Goal: Task Accomplishment & Management: Manage account settings

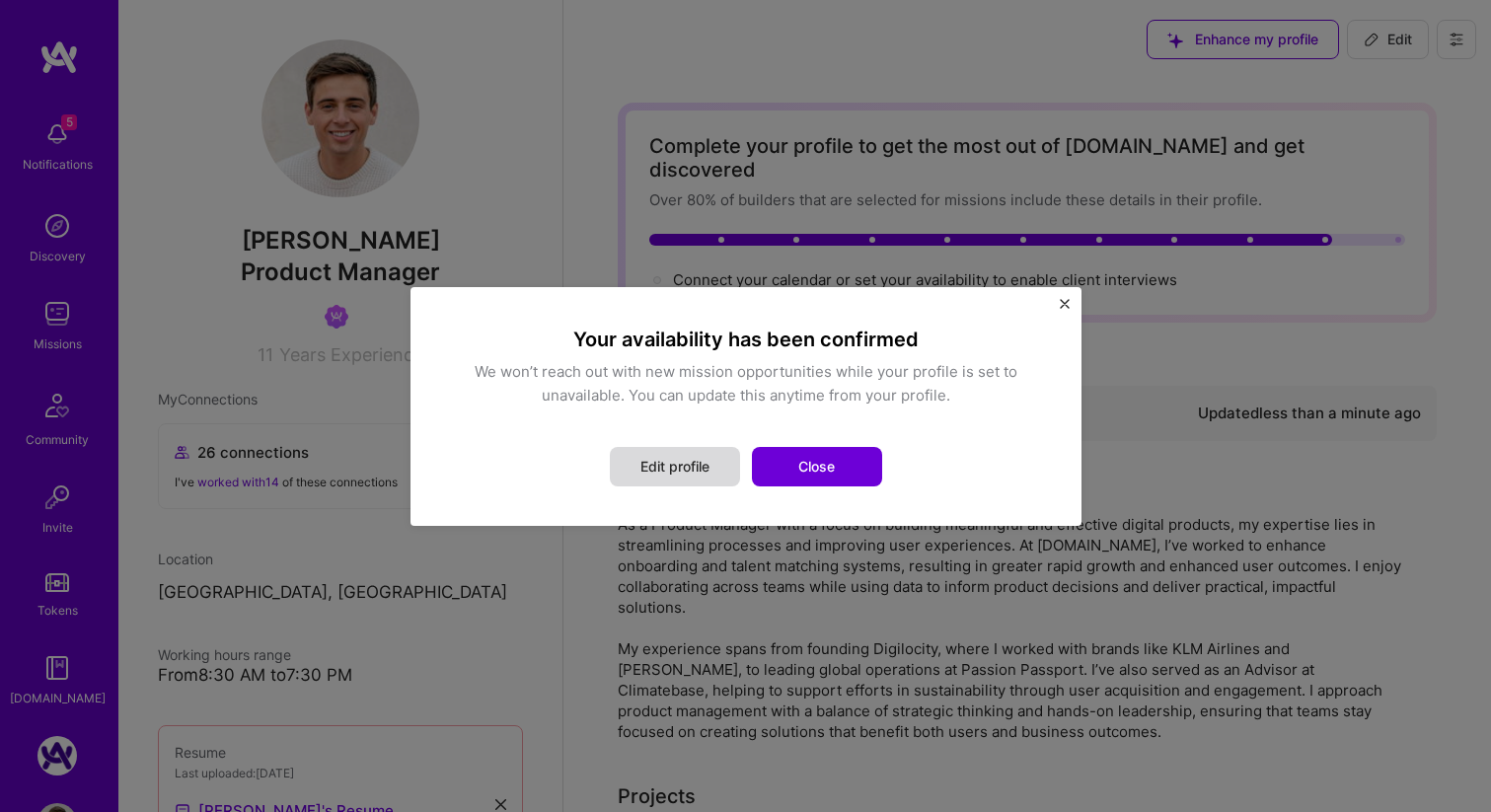
click at [691, 463] on button "Edit profile" at bounding box center [675, 467] width 131 height 40
select select "US"
select select "Not Available"
select select "1 Month"
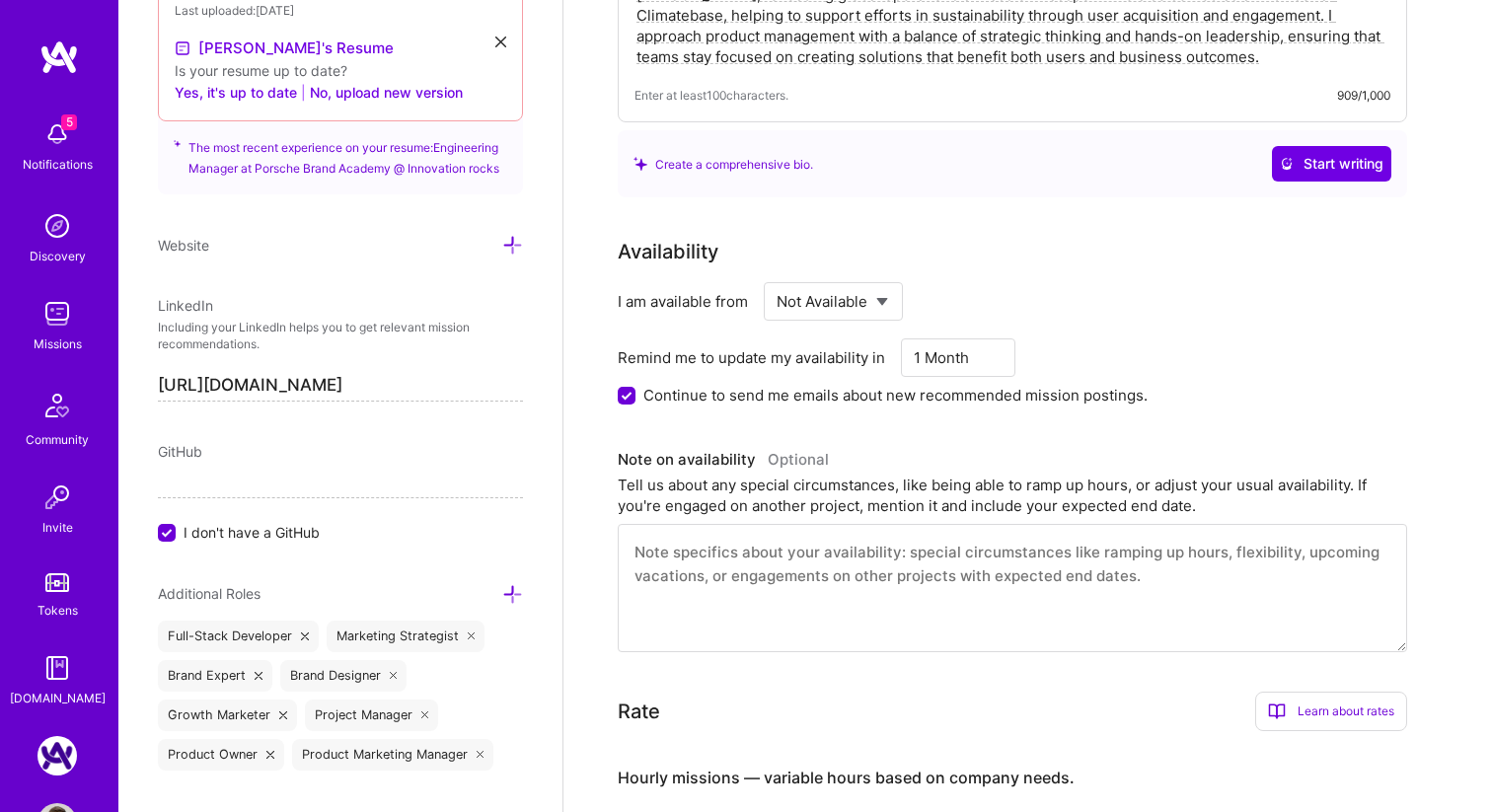
scroll to position [845, 0]
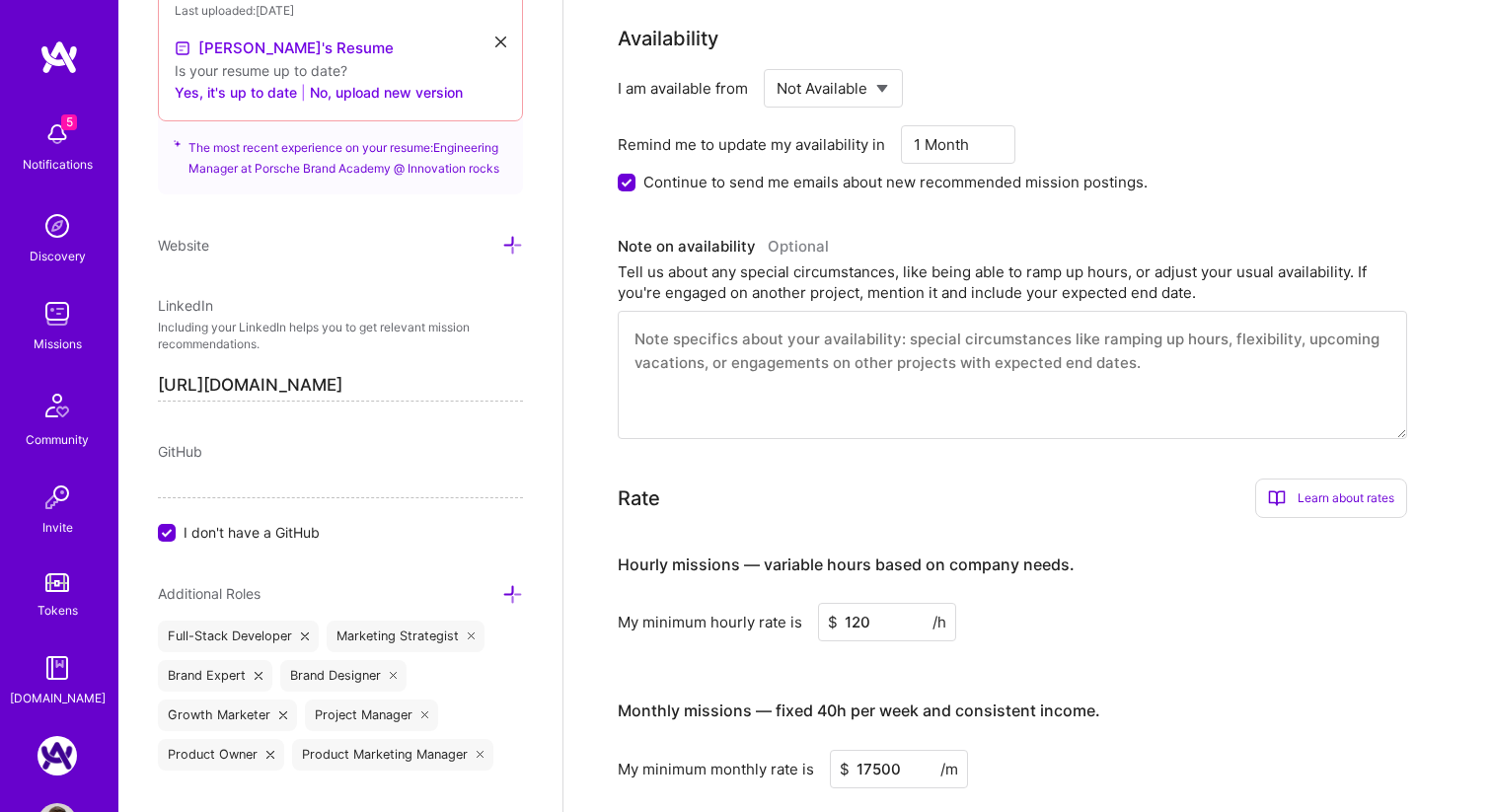
click at [860, 63] on select "Select... Right Now Future Date Not Available" at bounding box center [833, 88] width 114 height 50
click at [852, 70] on select "Select... Right Now Future Date Not Available" at bounding box center [833, 88] width 114 height 50
click at [777, 63] on select "Select... Right Now Future Date Not Available" at bounding box center [833, 88] width 114 height 50
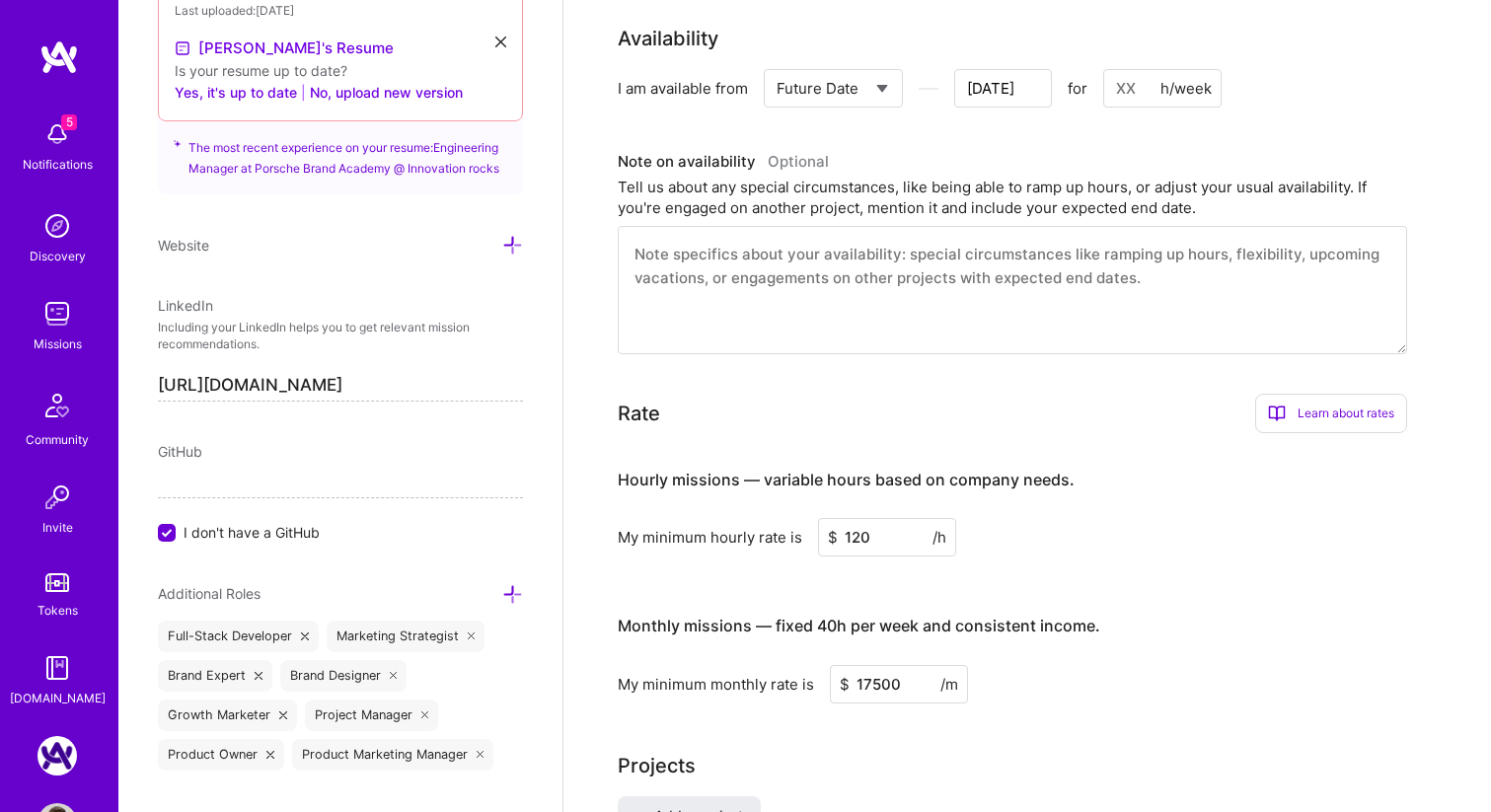
click at [837, 63] on select "Select... Right Now Future Date Not Available" at bounding box center [833, 88] width 114 height 50
select select "Right Now"
click at [777, 63] on select "Select... Right Now Future Date Not Available" at bounding box center [833, 88] width 114 height 50
click at [984, 69] on input at bounding box center [1014, 88] width 119 height 39
type input "20"
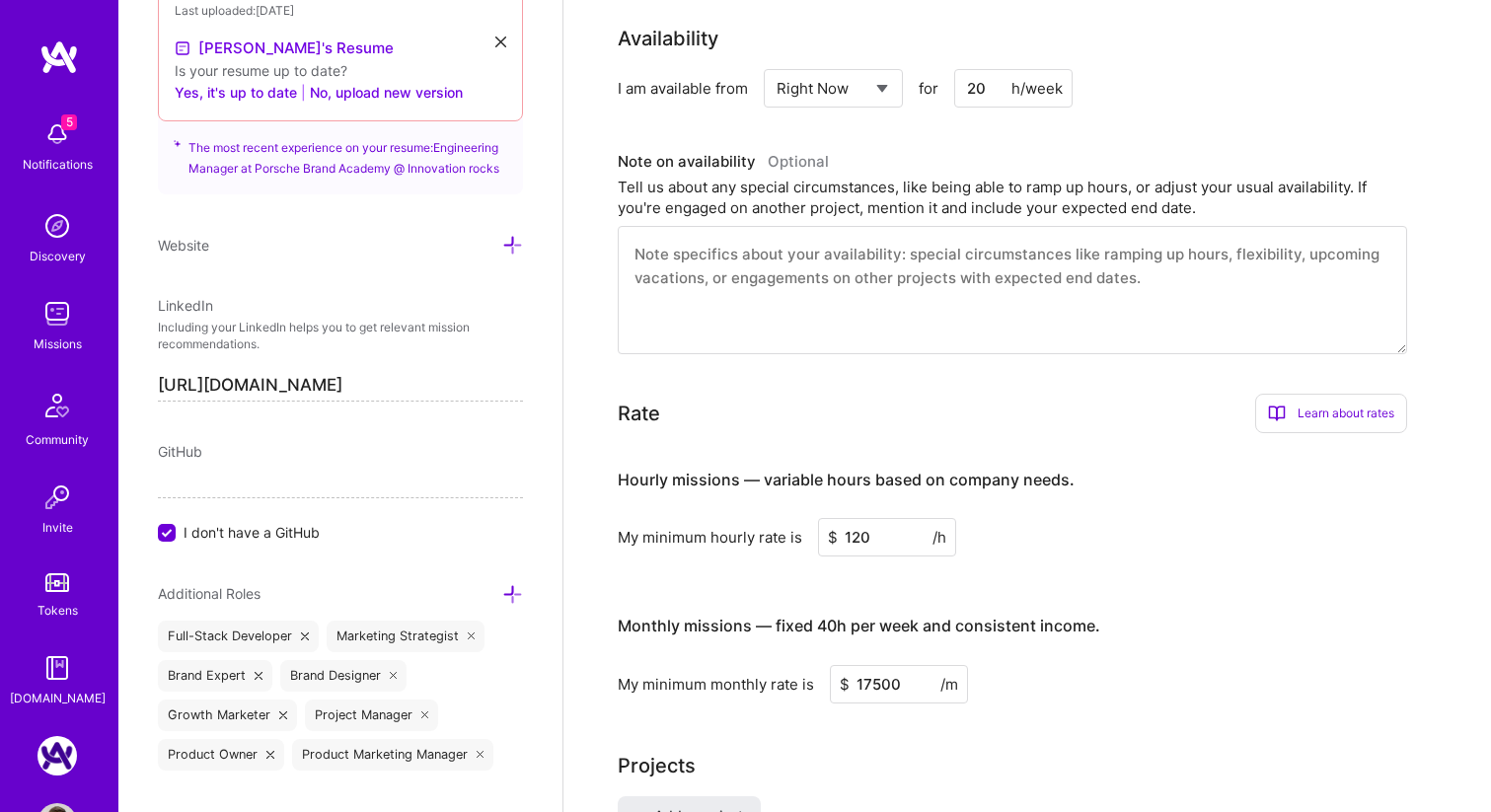
click at [946, 147] on h3 "Note on availability Optional" at bounding box center [1012, 162] width 790 height 30
click at [858, 63] on select "Select... Right Now Future Date Not Available" at bounding box center [833, 88] width 114 height 50
select select "Not Available"
click at [777, 63] on select "Select... Right Now Future Date Not Available" at bounding box center [833, 88] width 114 height 50
select select "1 Month"
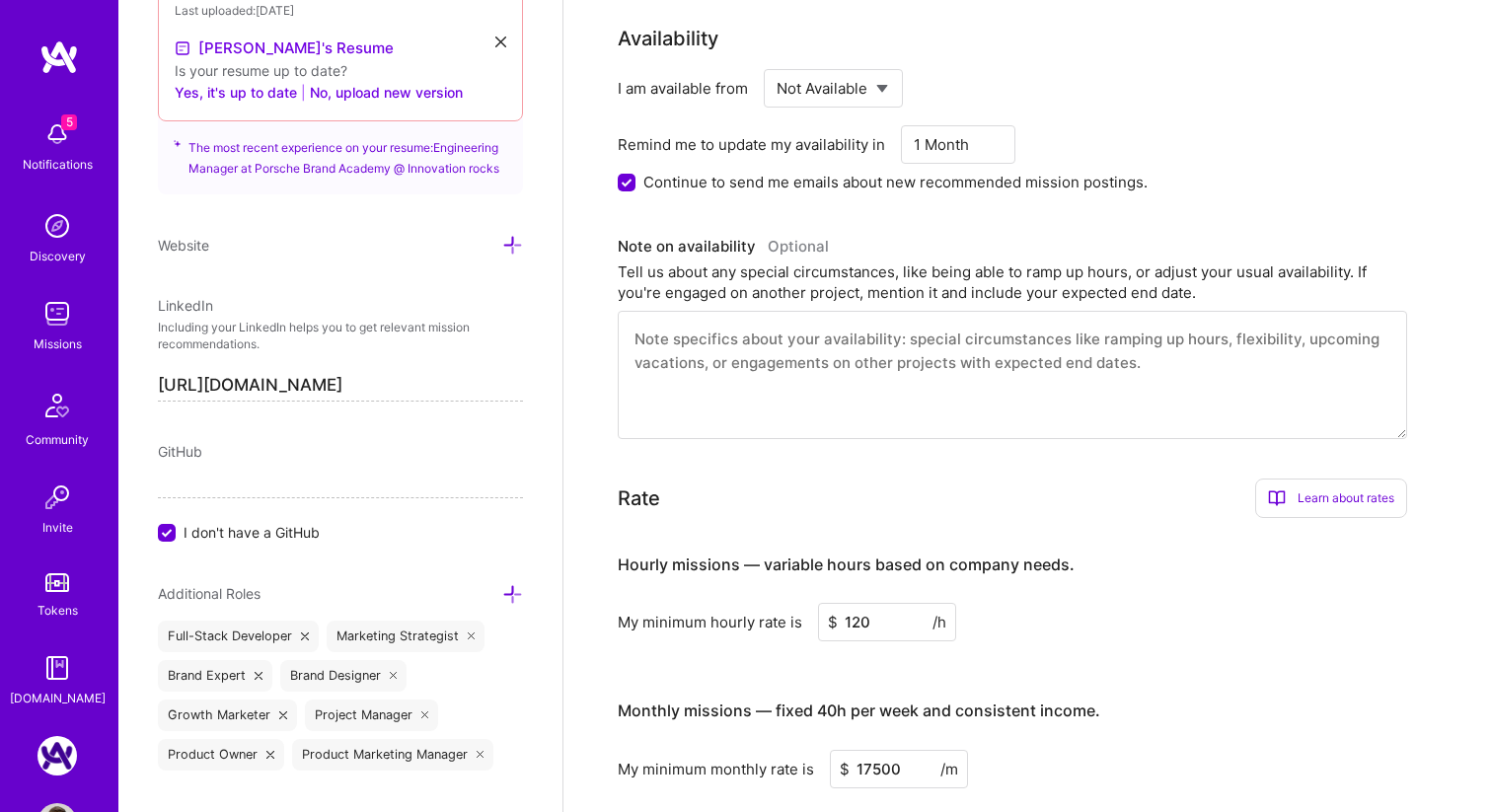
drag, startPoint x: 618, startPoint y: 160, endPoint x: 665, endPoint y: 141, distance: 50.7
click at [619, 175] on input "Continue to send me emails about new recommended mission postings." at bounding box center [628, 184] width 18 height 18
checkbox input "false"
click at [836, 63] on select "Select... Right Now Future Date Not Available" at bounding box center [833, 88] width 114 height 50
click at [777, 63] on select "Select... Right Now Future Date Not Available" at bounding box center [833, 88] width 114 height 50
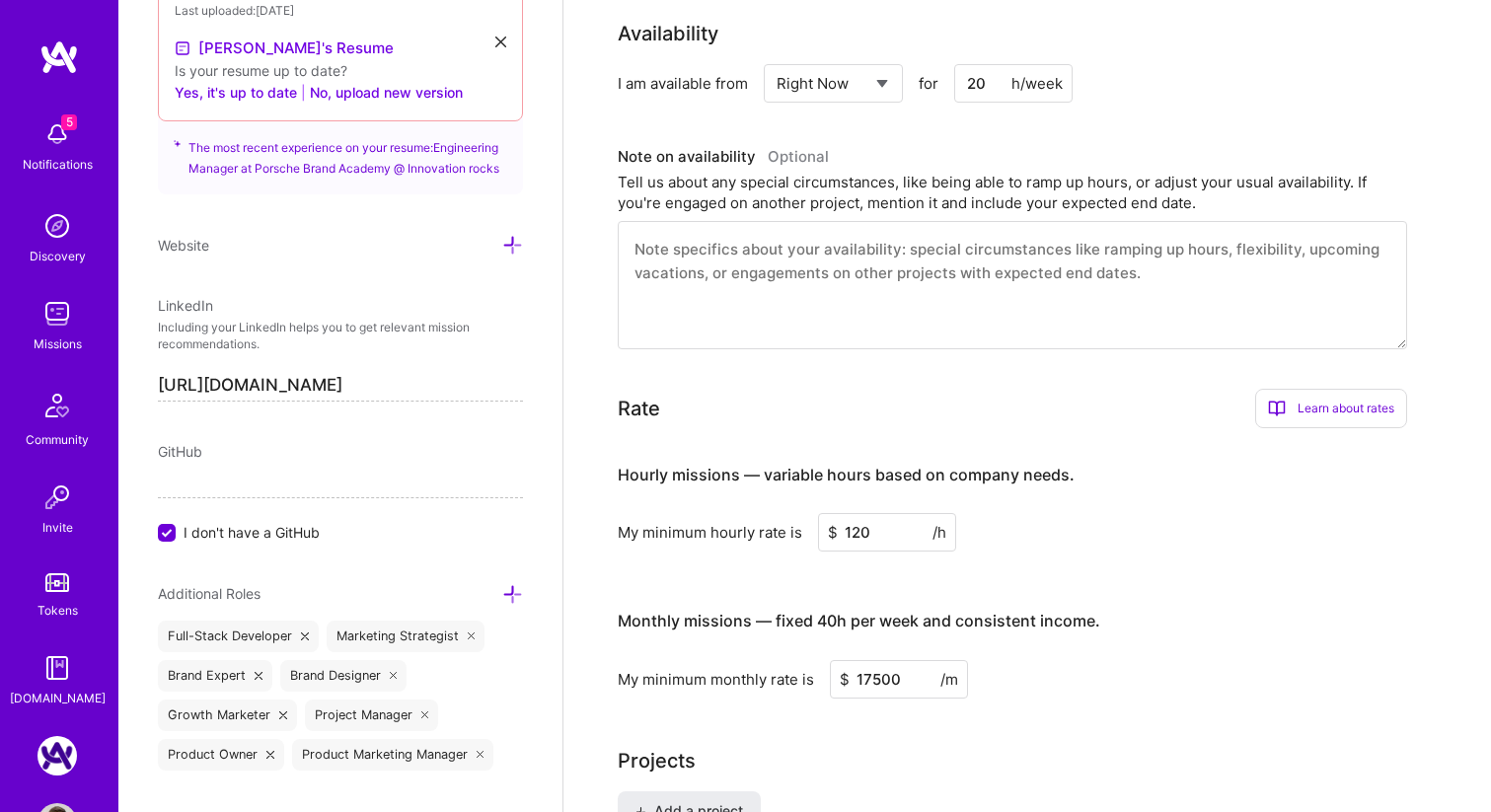
scroll to position [854, 0]
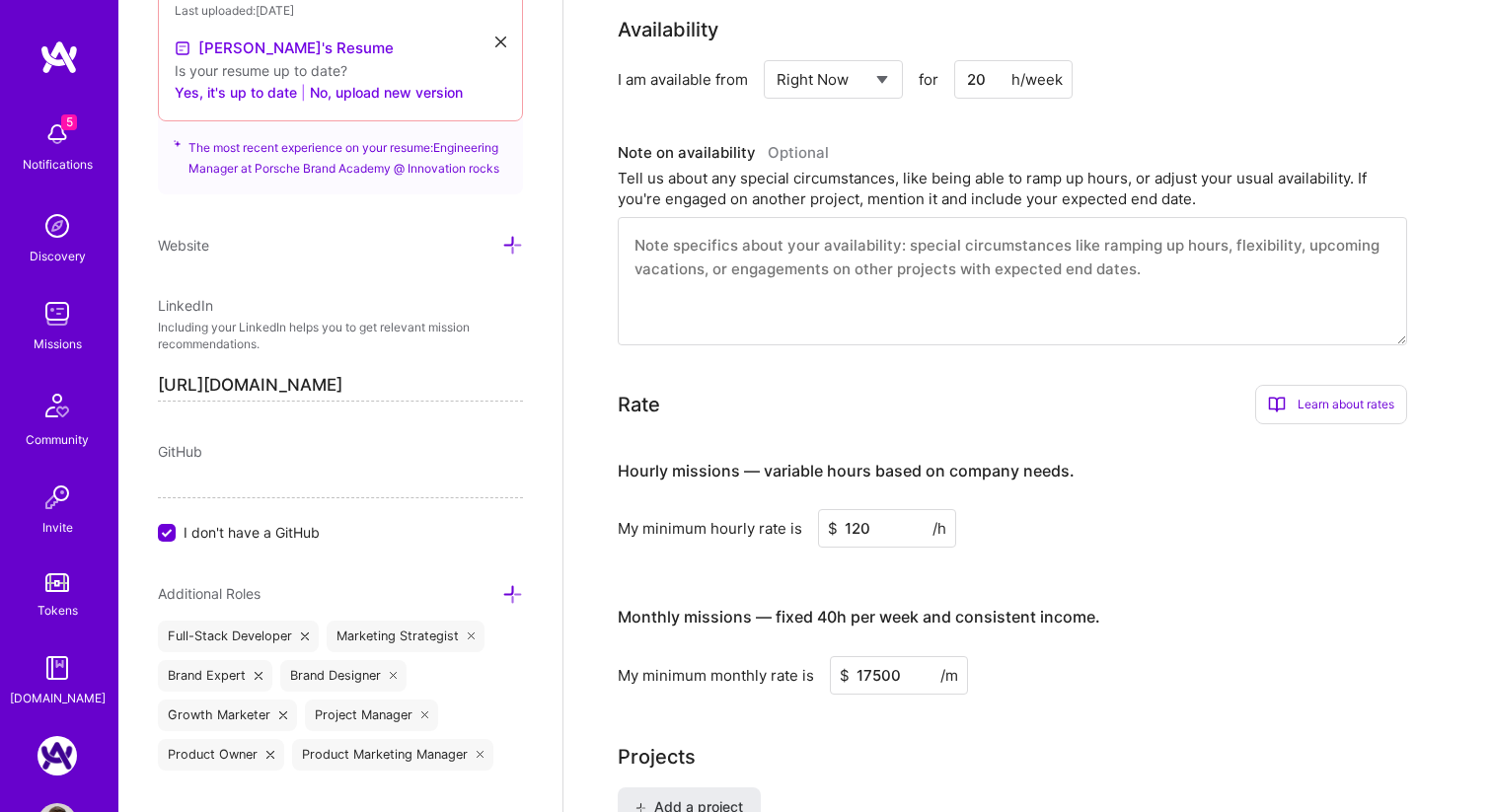
click at [992, 60] on input "20" at bounding box center [1014, 79] width 119 height 39
click at [858, 57] on select "Select... Right Now Future Date Not Available" at bounding box center [833, 79] width 114 height 50
select select "Not Available"
click at [777, 54] on select "Select... Right Now Future Date Not Available" at bounding box center [833, 79] width 114 height 50
select select "1 Month"
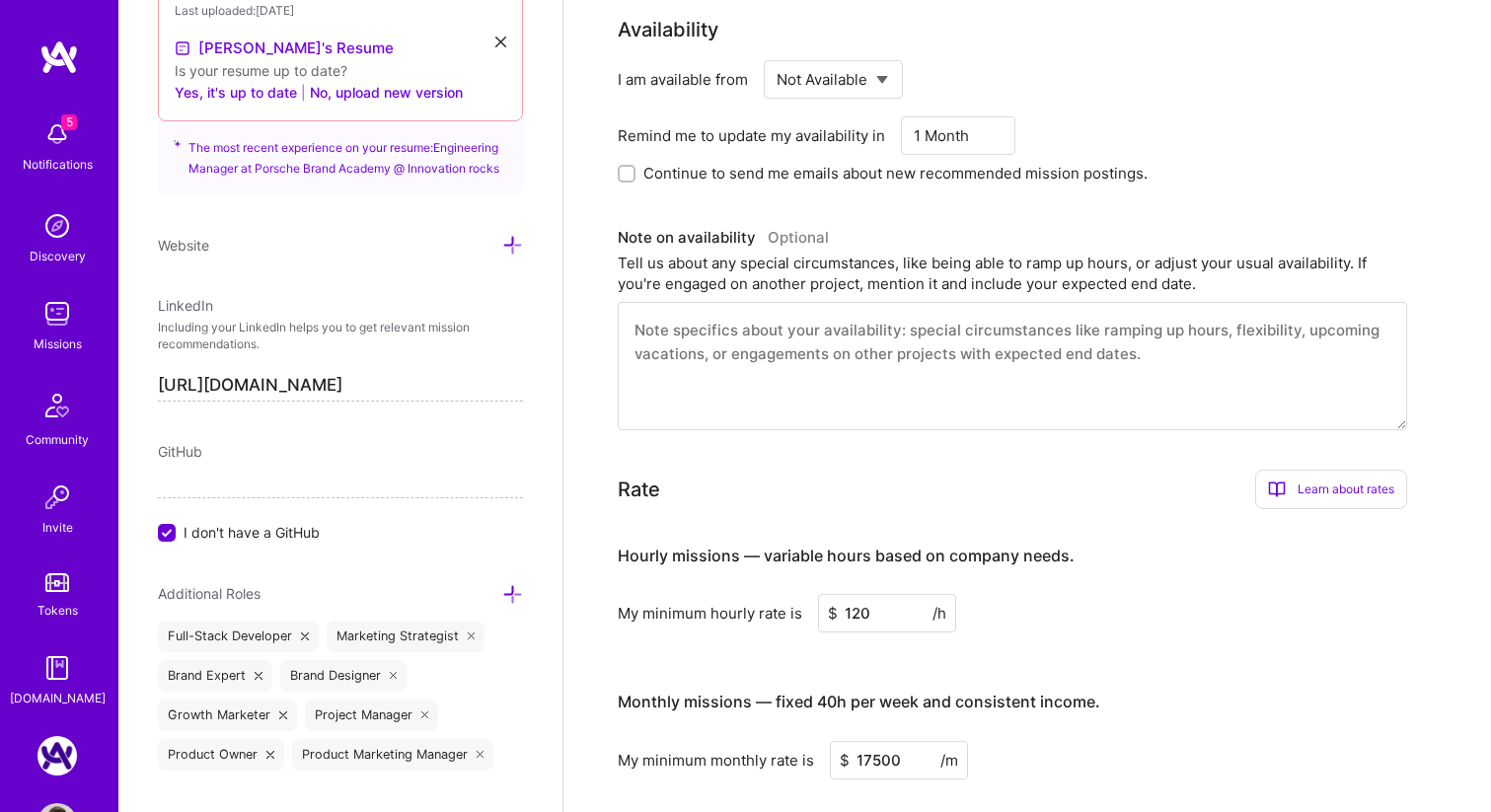
click at [672, 81] on div "I am available from Select... Right Now Future Date Not Available Remind me to …" at bounding box center [1012, 122] width 790 height 124
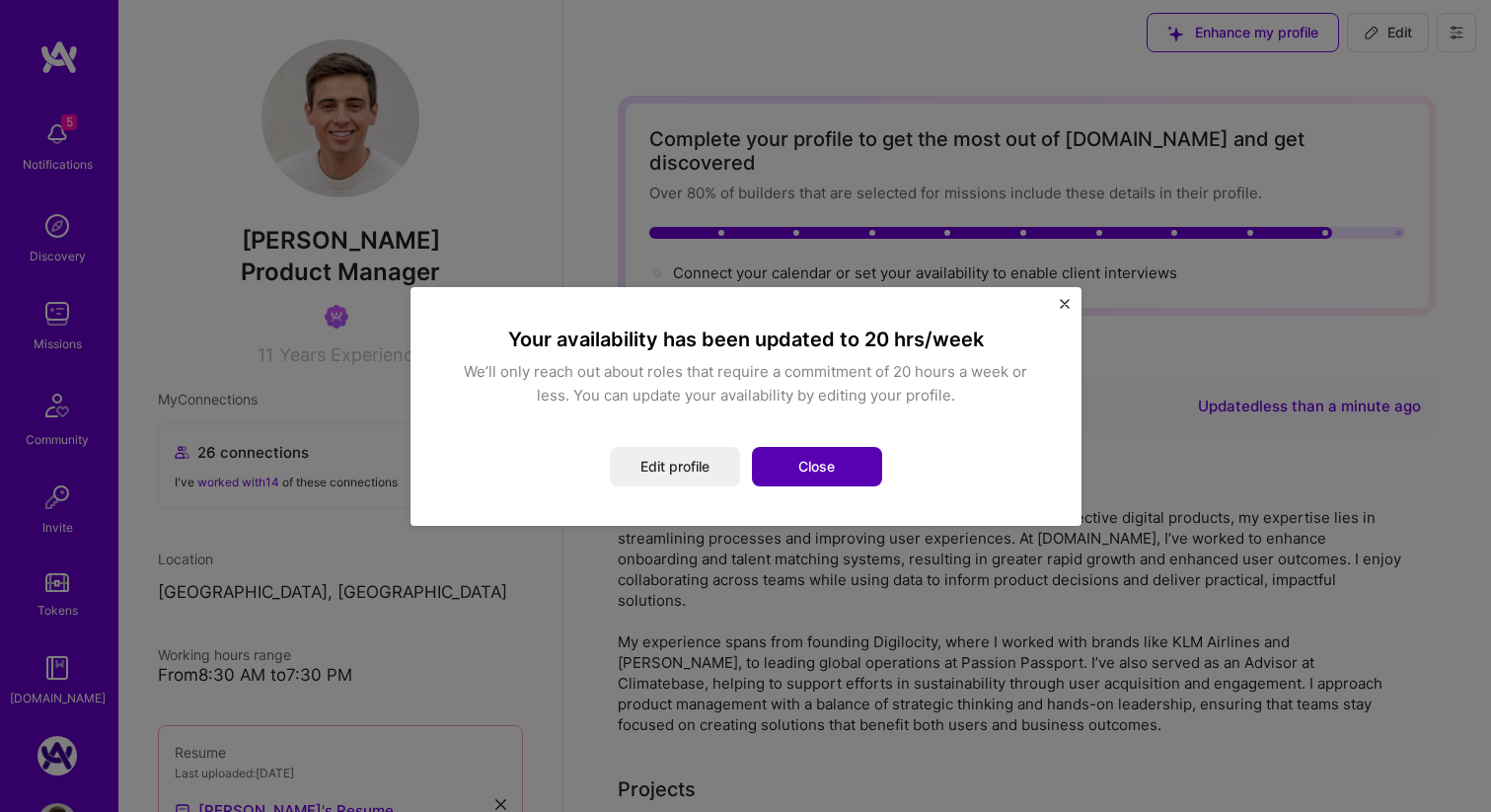
scroll to position [8, 0]
click at [812, 466] on button "Close" at bounding box center [817, 467] width 131 height 40
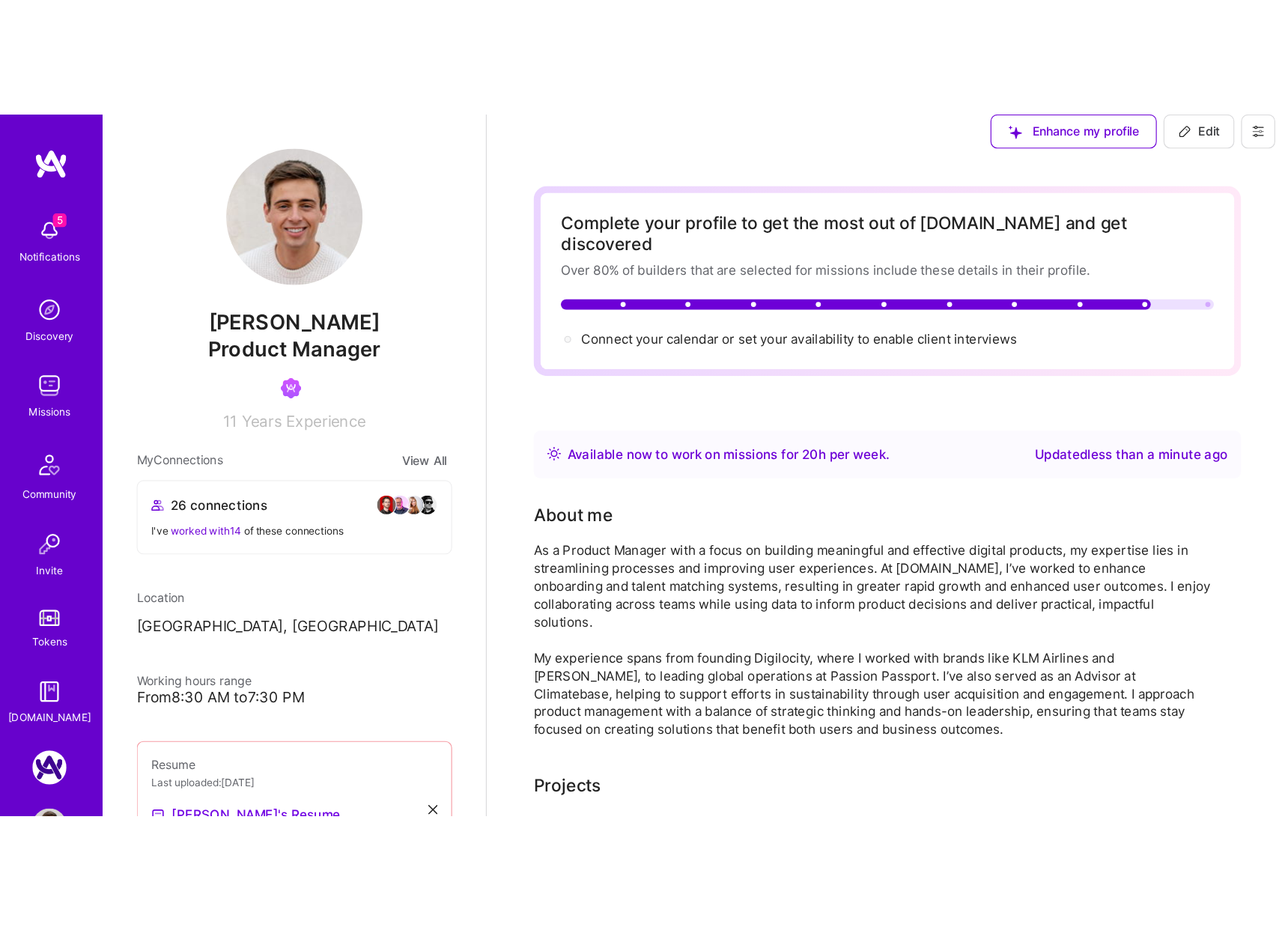
scroll to position [16, 0]
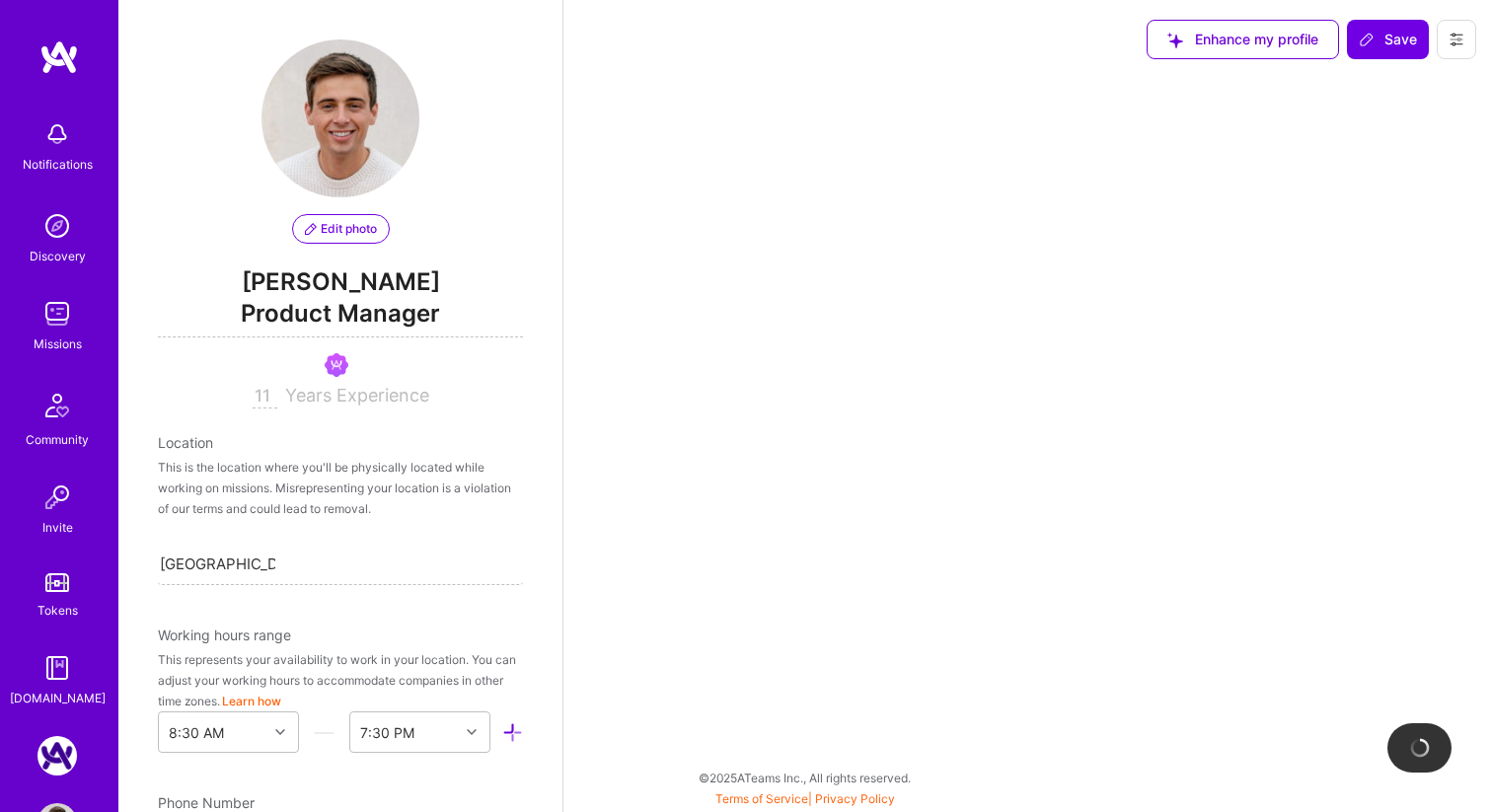
select select "US"
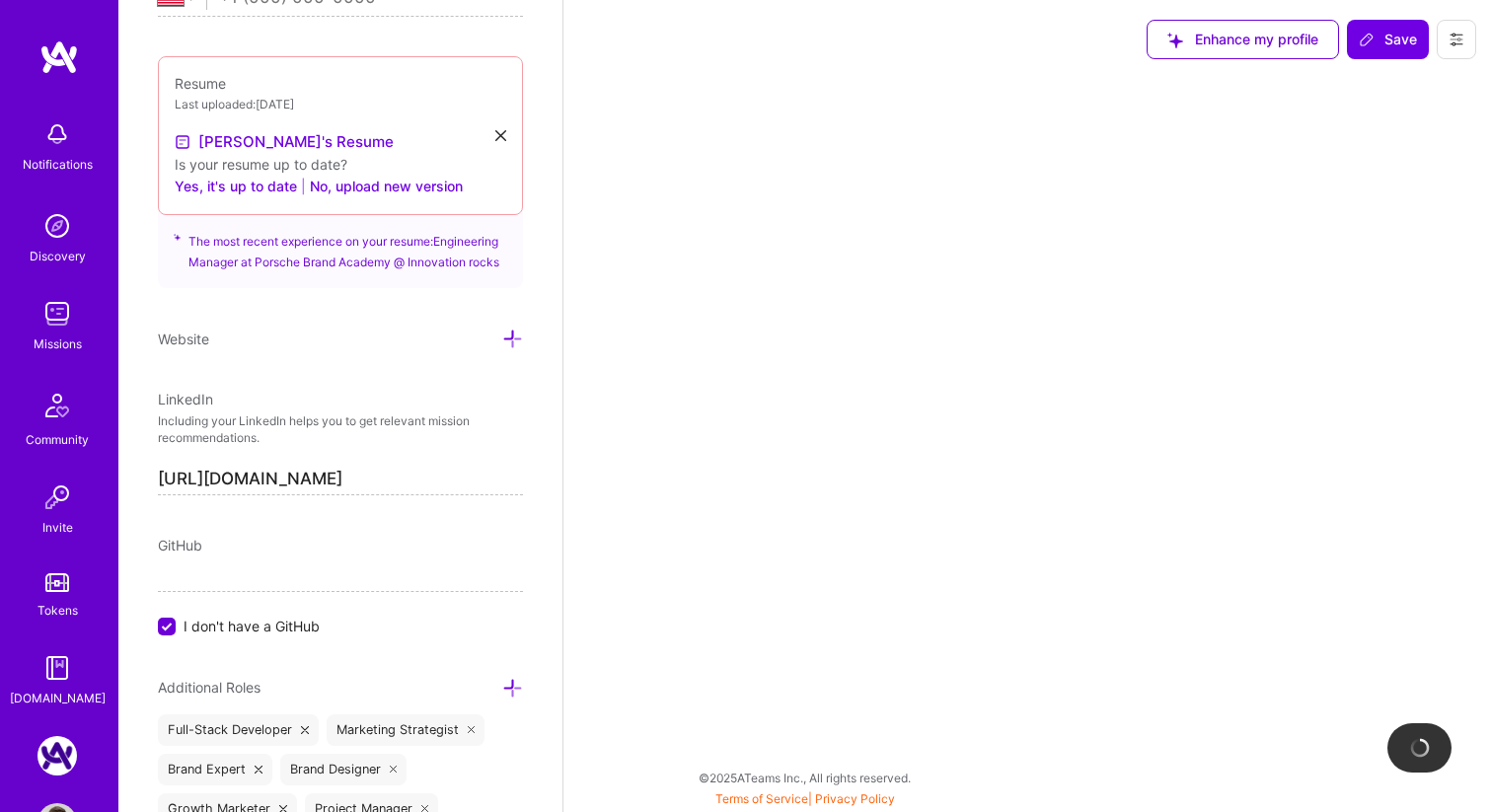
select select "Right Now"
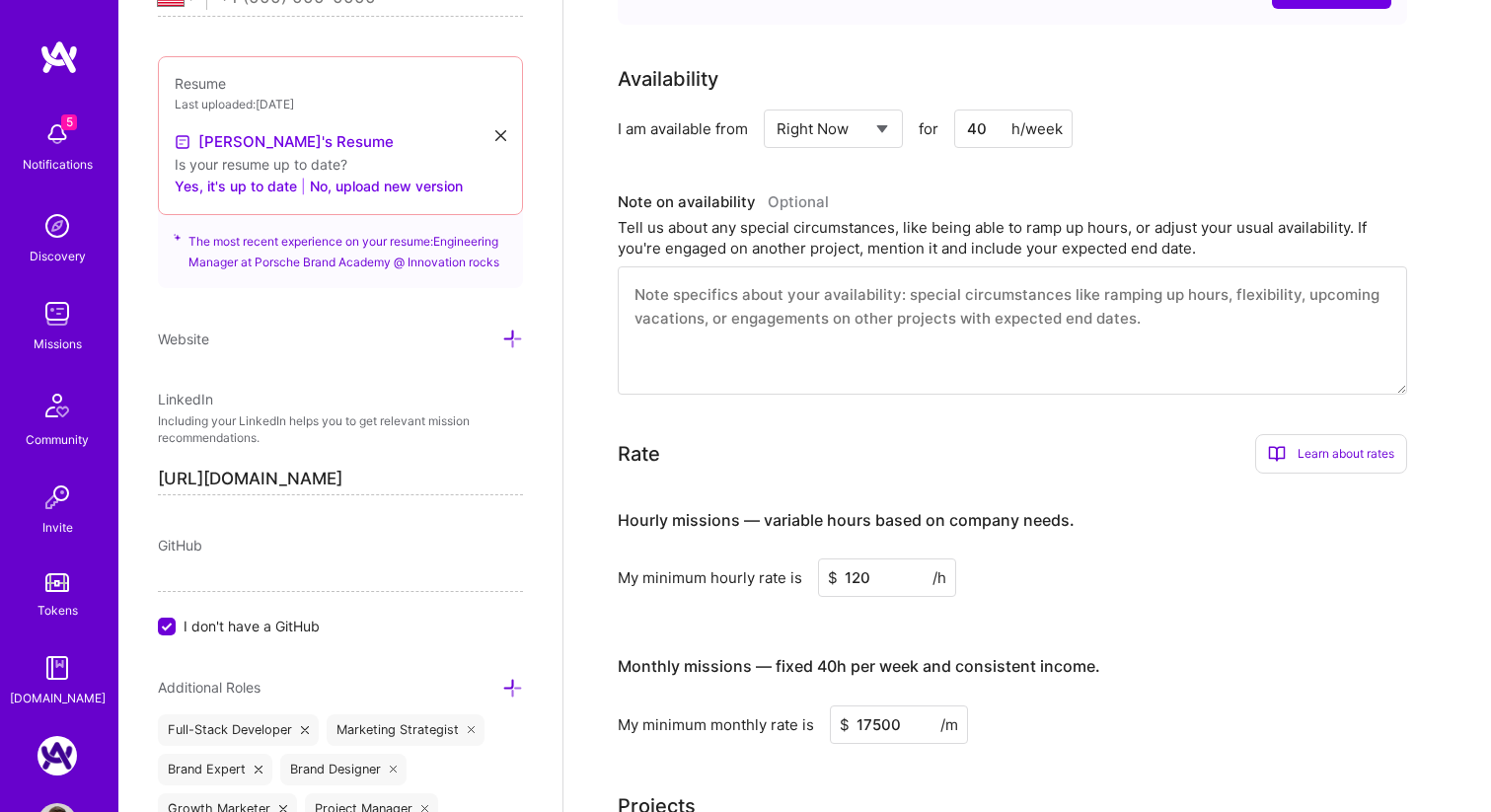
scroll to position [845, 0]
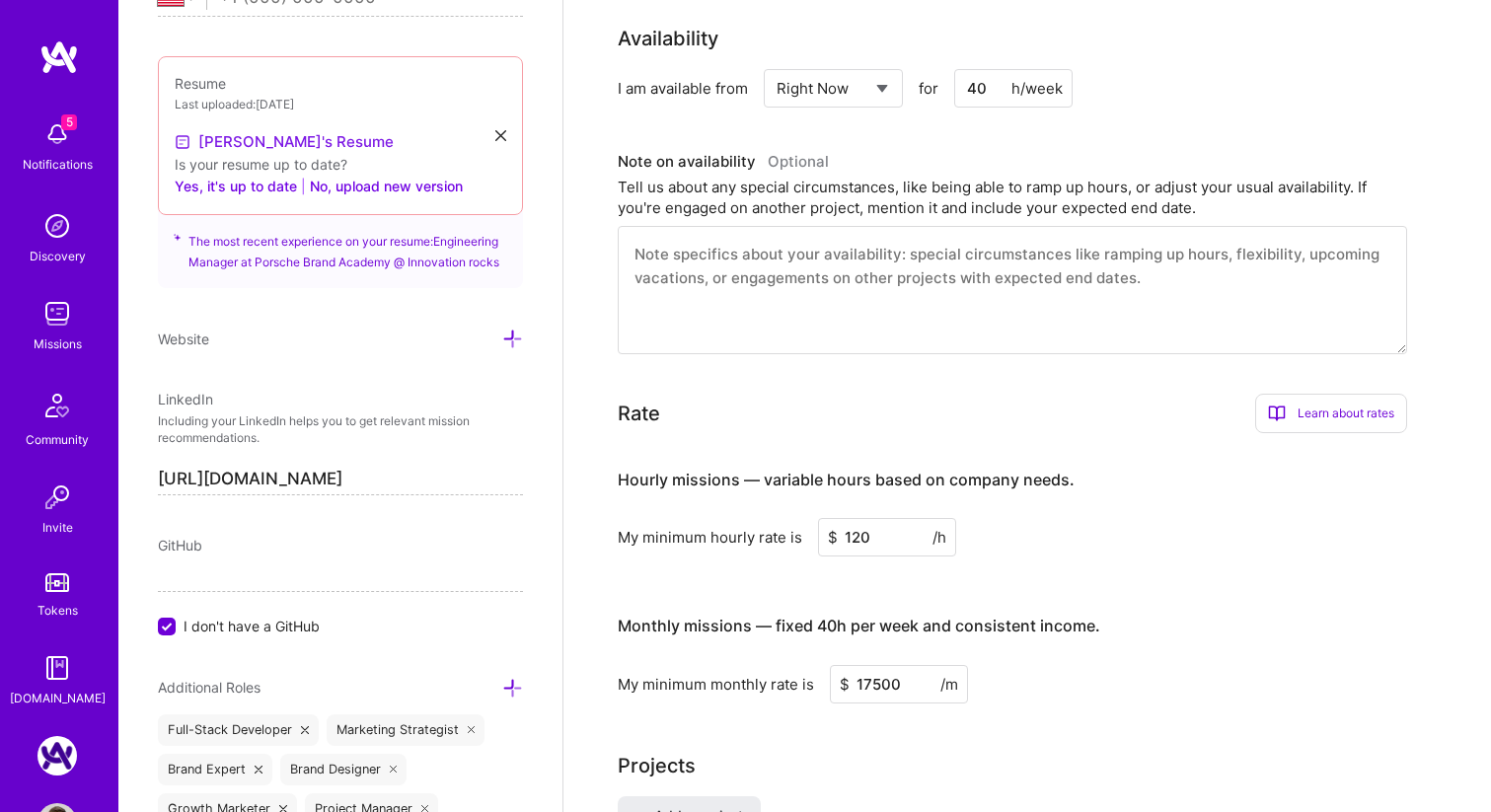
click at [270, 141] on link "[PERSON_NAME]'s Resume" at bounding box center [284, 142] width 219 height 24
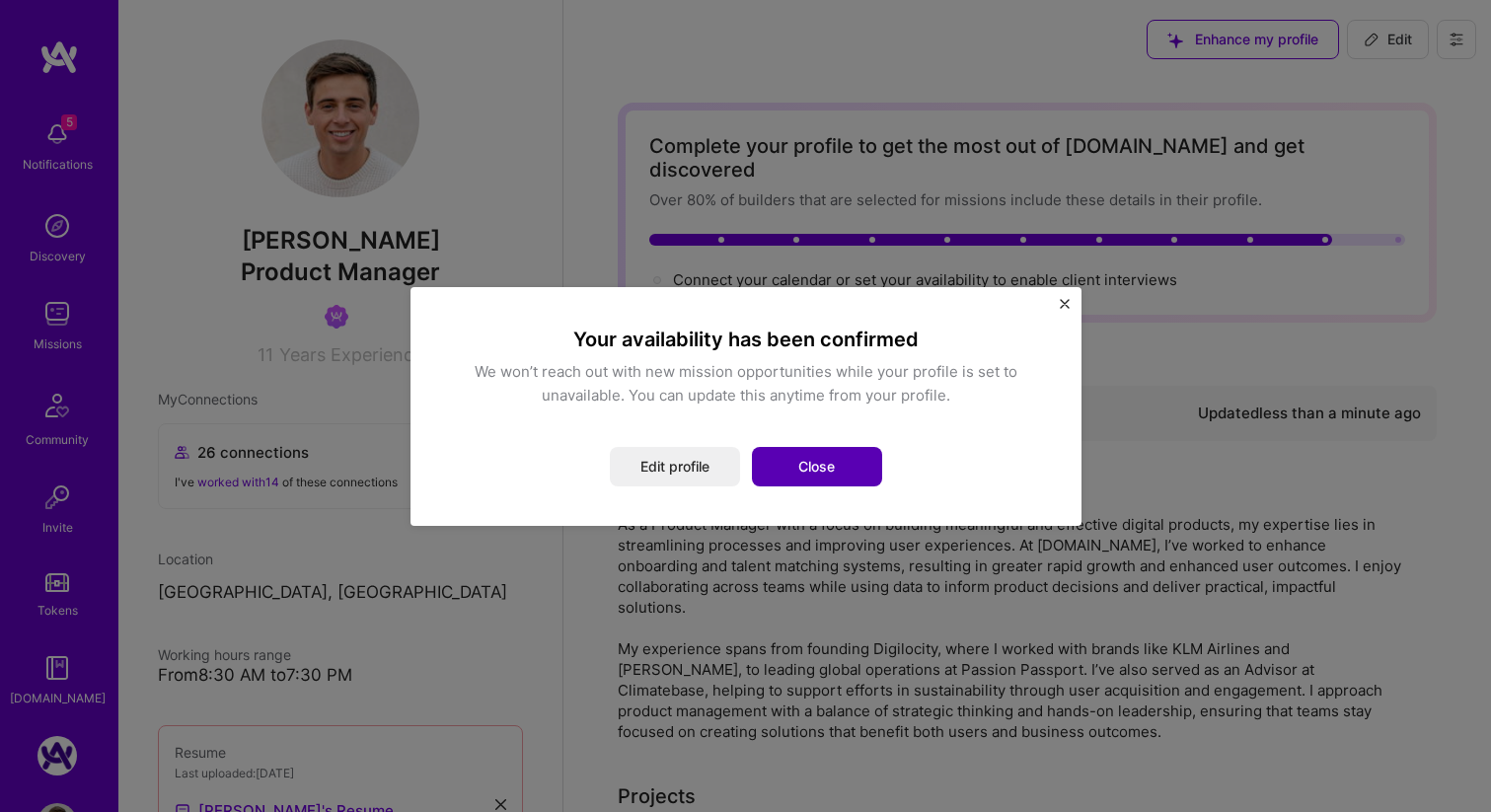
click at [804, 480] on button "Close" at bounding box center [817, 467] width 131 height 40
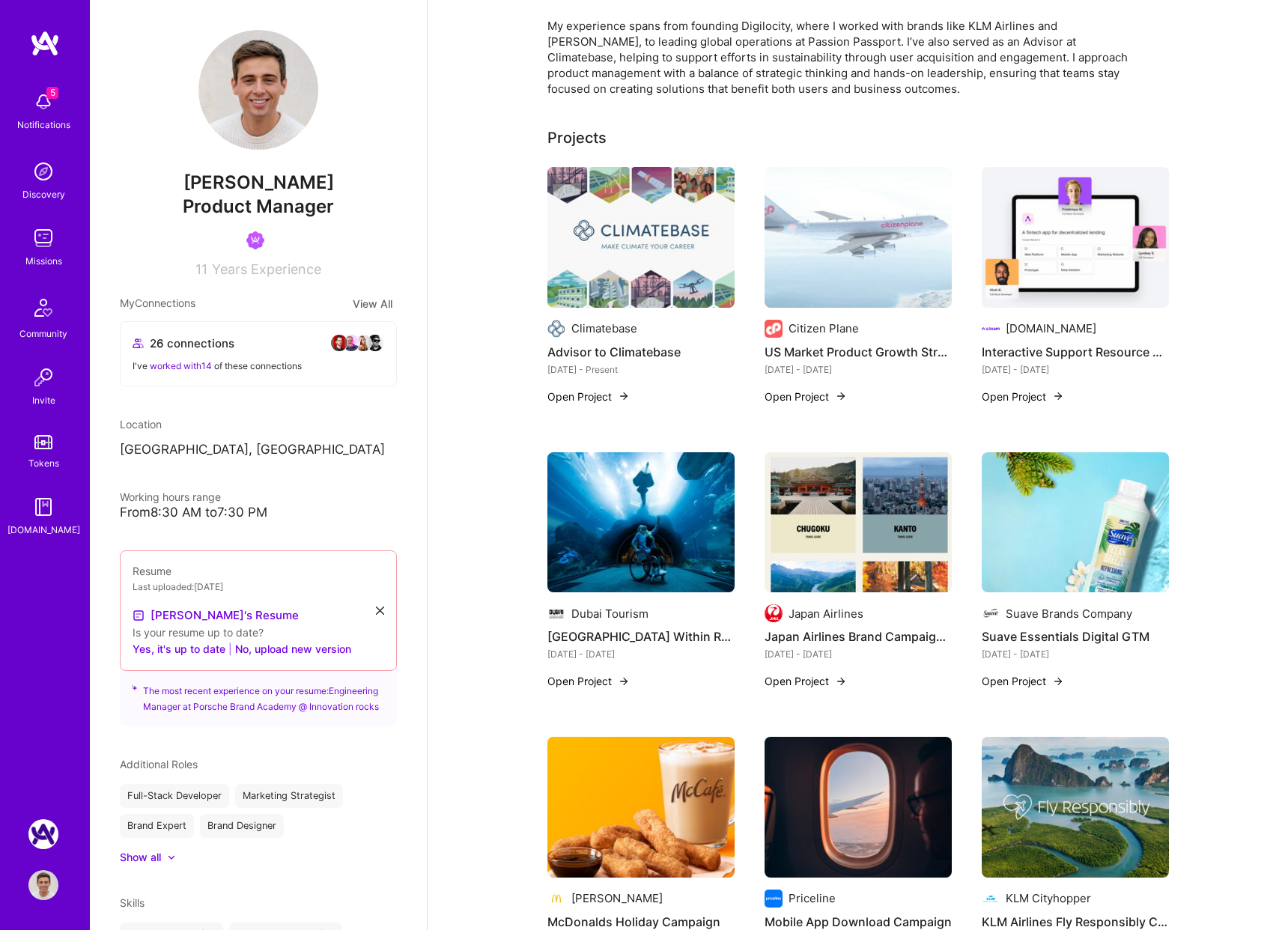
scroll to position [840, 0]
